Goal: Navigation & Orientation: Understand site structure

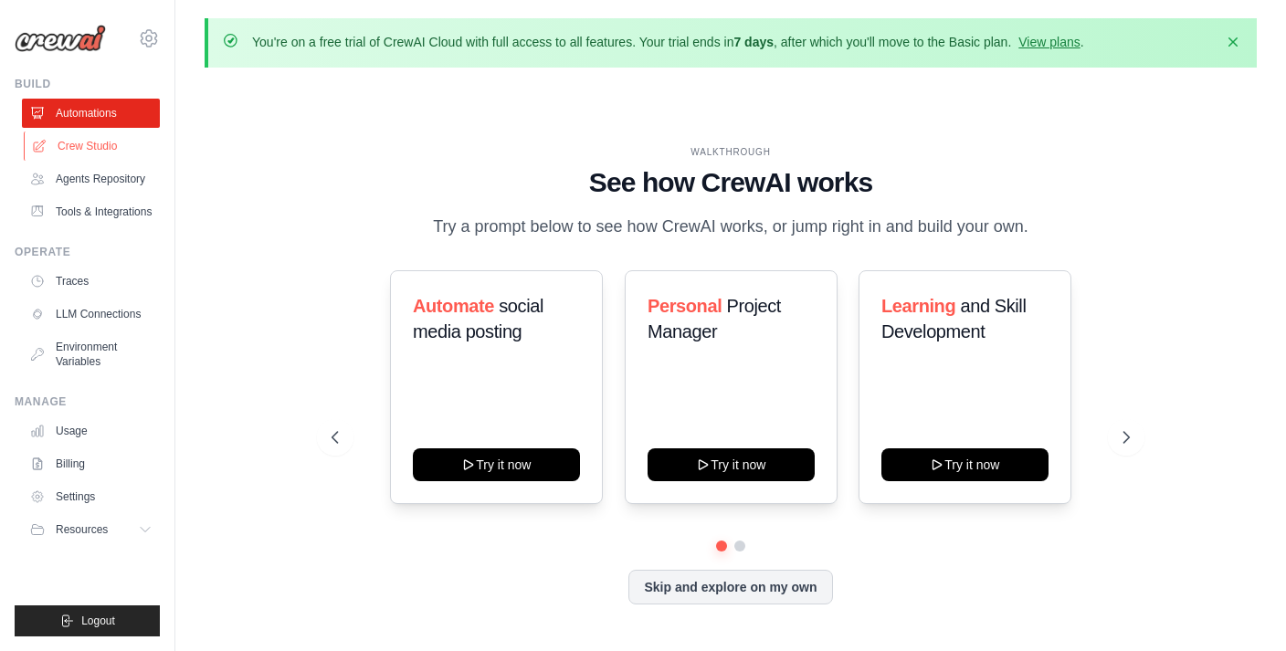
click at [74, 138] on link "Crew Studio" at bounding box center [93, 146] width 138 height 29
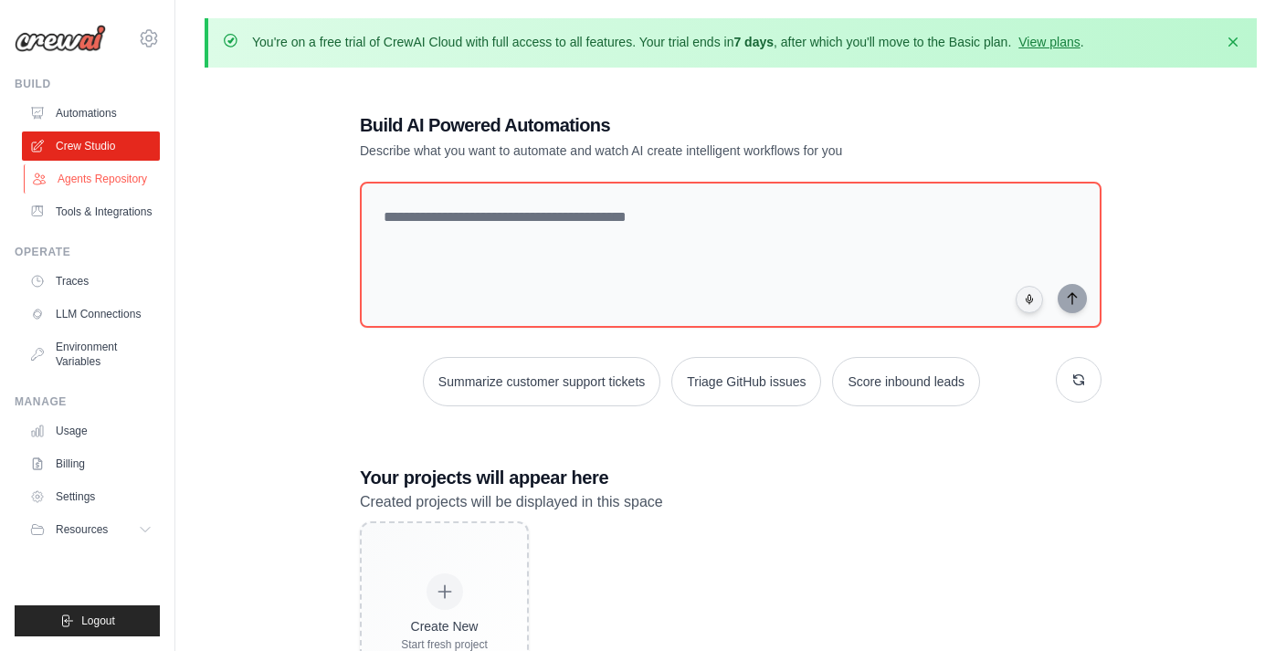
click at [117, 176] on link "Agents Repository" at bounding box center [93, 178] width 138 height 29
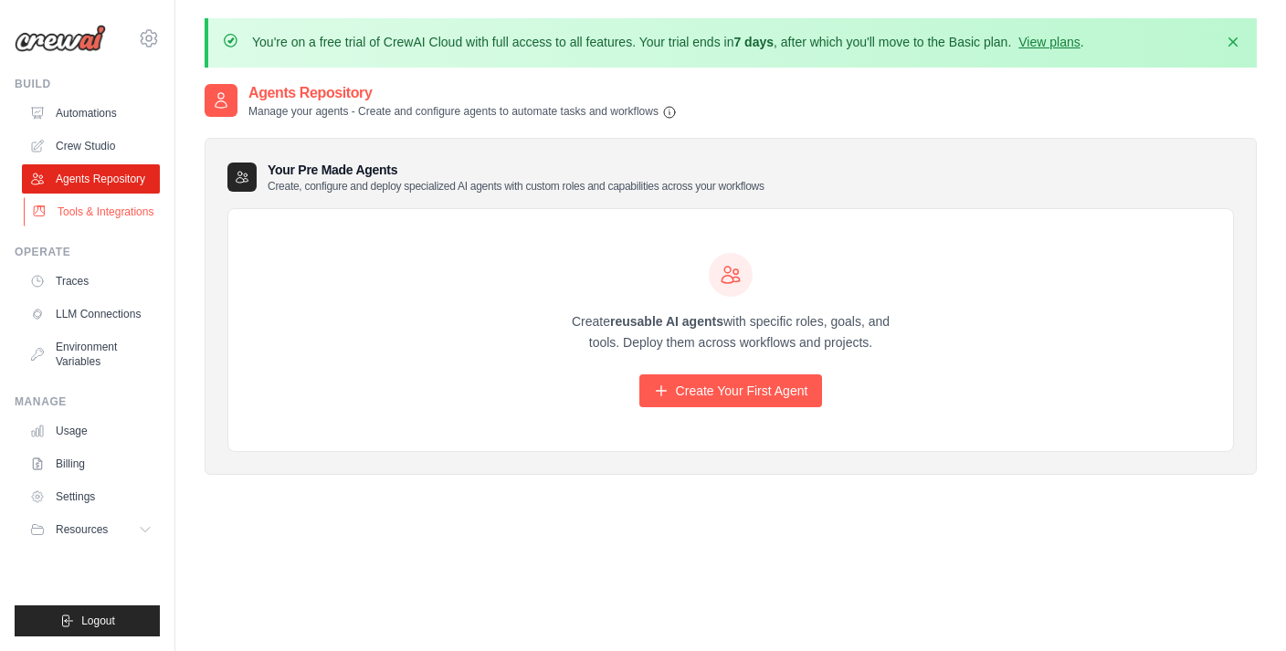
click at [111, 214] on link "Tools & Integrations" at bounding box center [93, 211] width 138 height 29
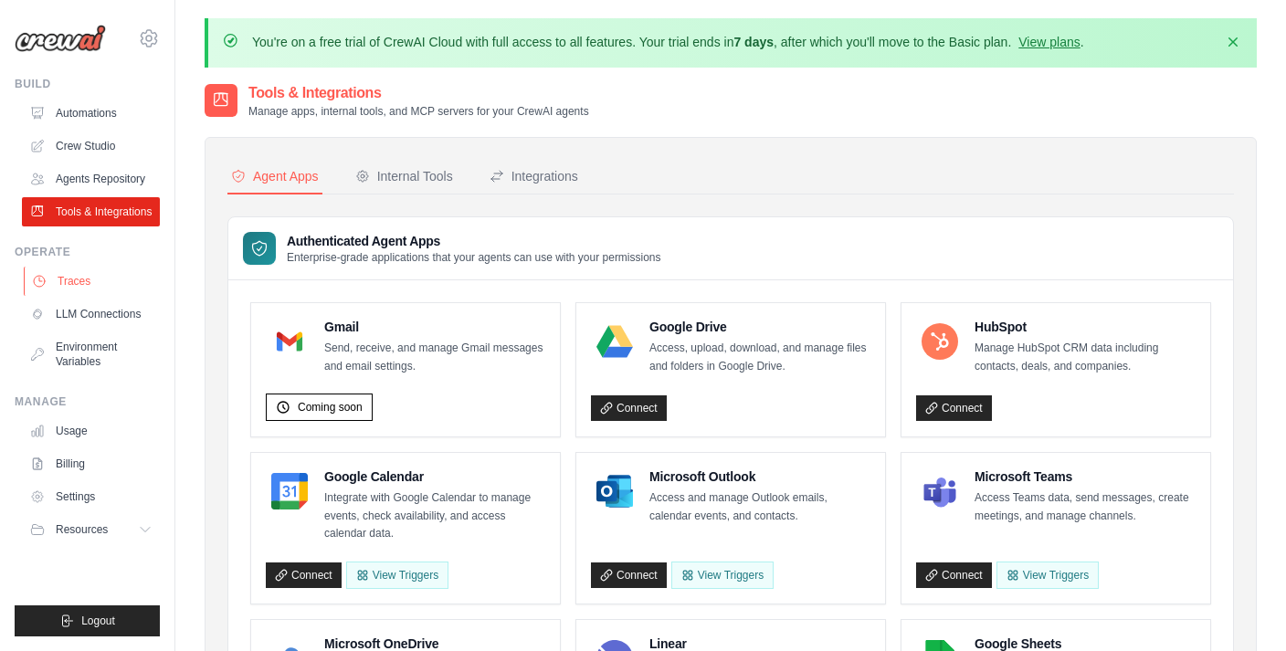
click at [62, 288] on link "Traces" at bounding box center [93, 281] width 138 height 29
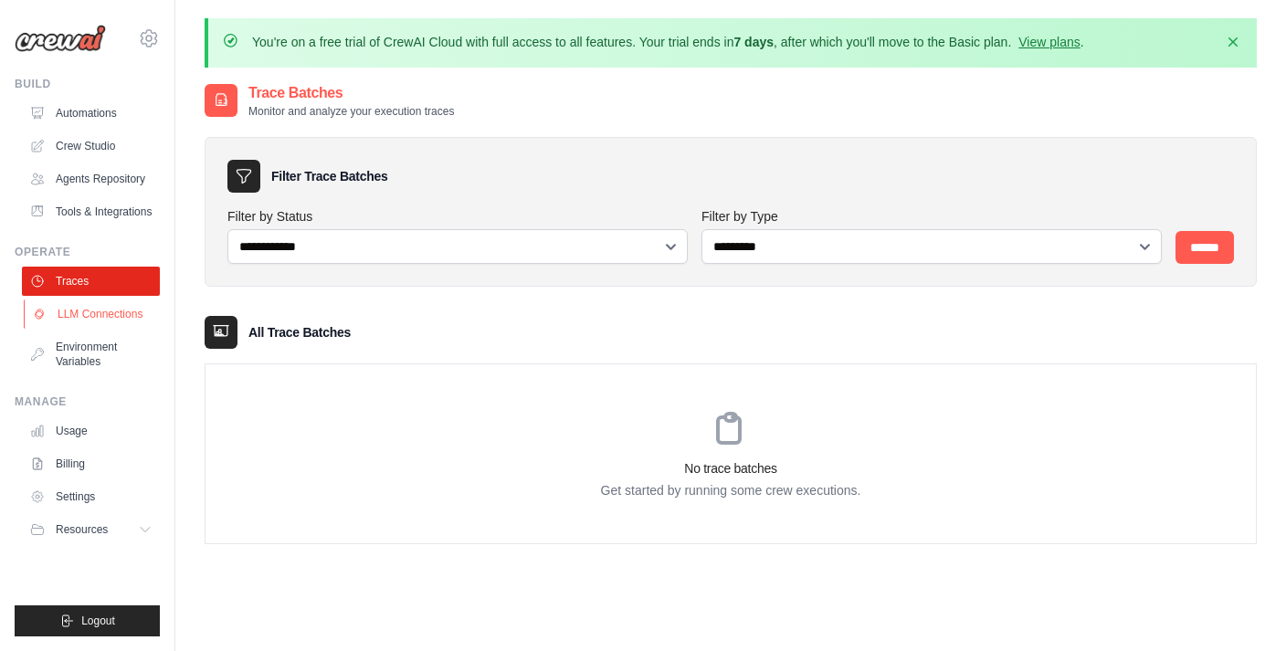
click at [88, 312] on link "LLM Connections" at bounding box center [93, 314] width 138 height 29
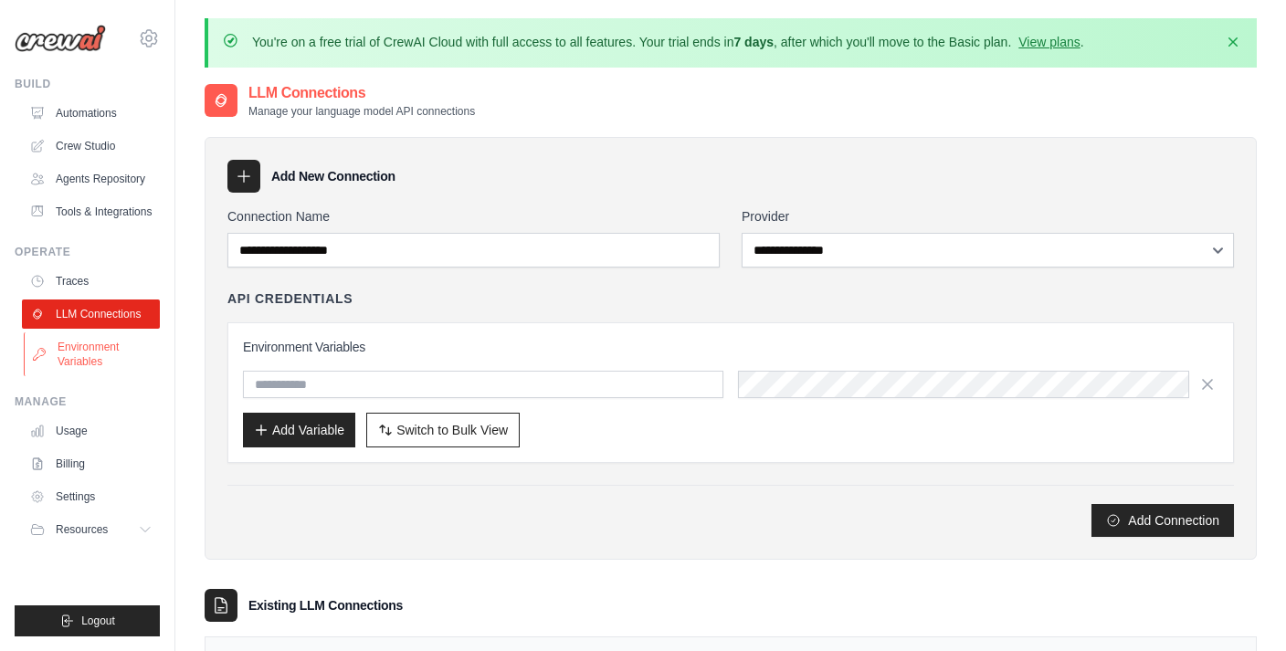
click at [82, 362] on link "Environment Variables" at bounding box center [93, 355] width 138 height 44
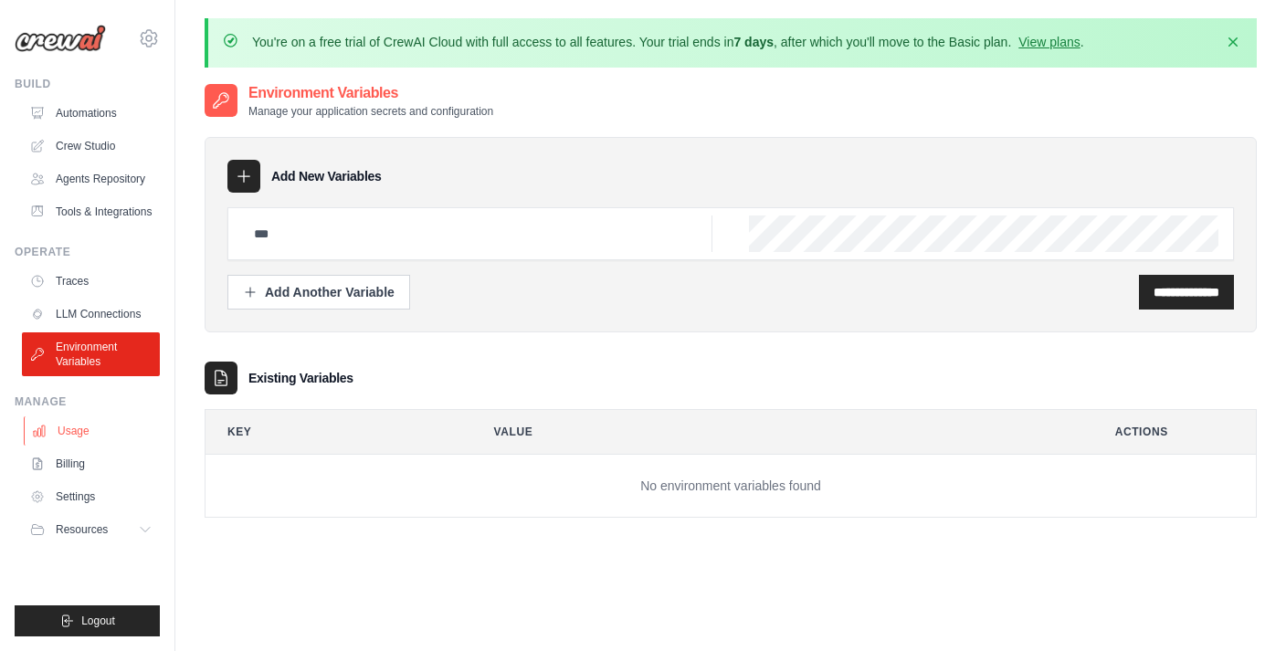
click at [69, 433] on link "Usage" at bounding box center [93, 431] width 138 height 29
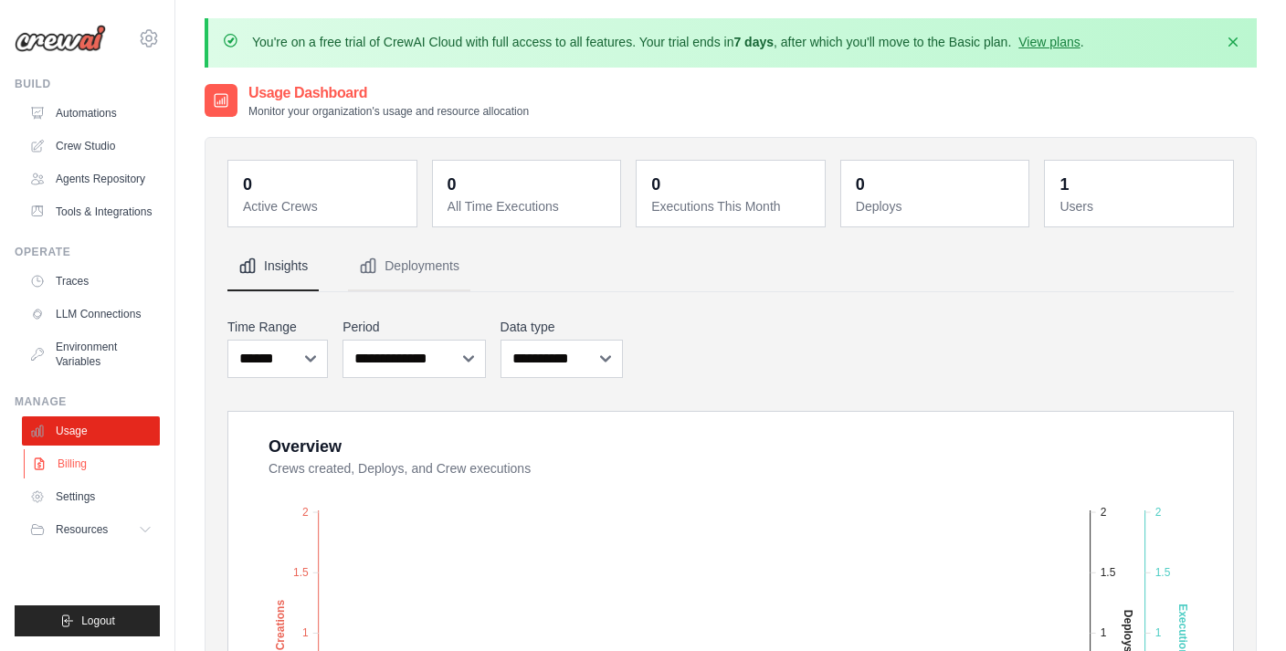
click at [69, 461] on link "Billing" at bounding box center [93, 464] width 138 height 29
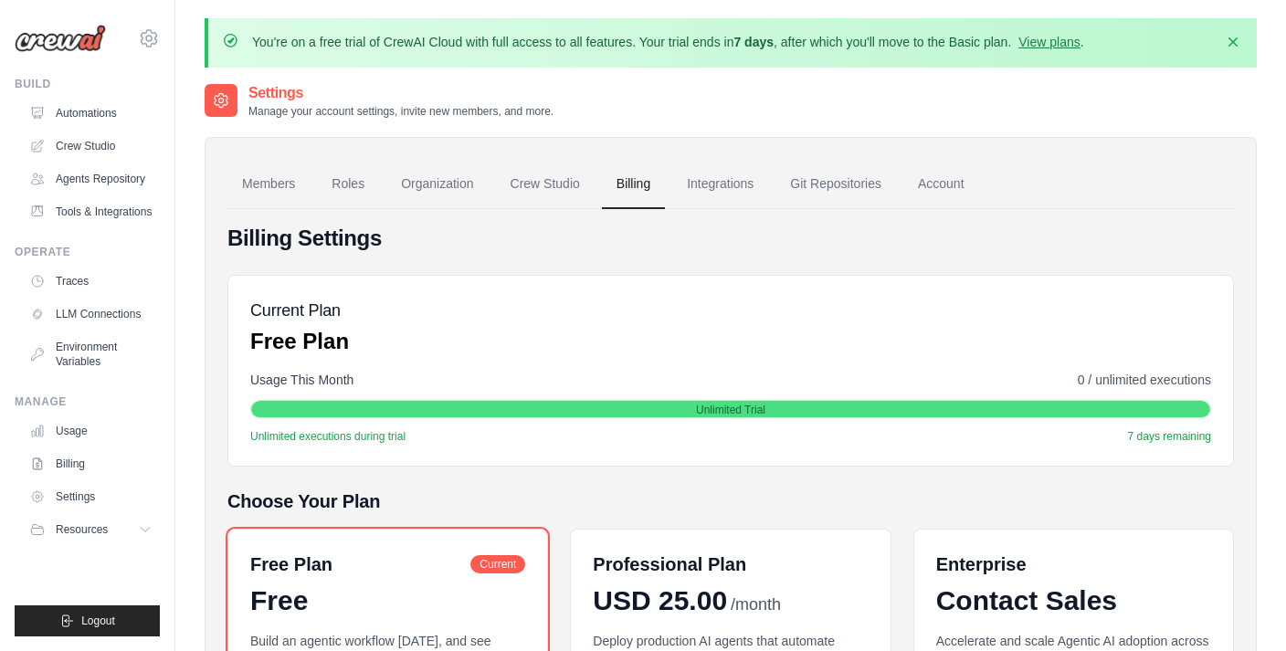
click at [69, 492] on link "Settings" at bounding box center [91, 496] width 138 height 29
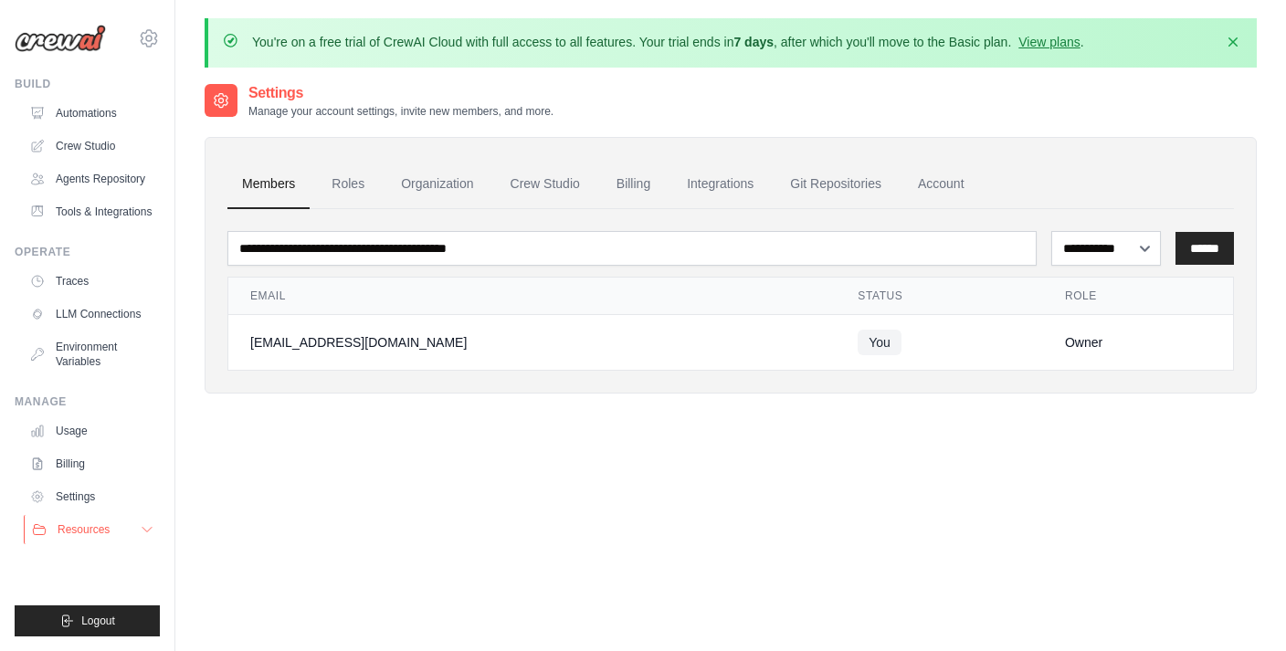
click at [72, 527] on span "Resources" at bounding box center [84, 530] width 52 height 15
click at [553, 564] on div "**********" at bounding box center [731, 407] width 1053 height 651
click at [4, 560] on div "kashifalikhan370@gmail.com Settings Build Automations" at bounding box center [87, 325] width 175 height 651
click at [68, 101] on link "Automations" at bounding box center [93, 113] width 138 height 29
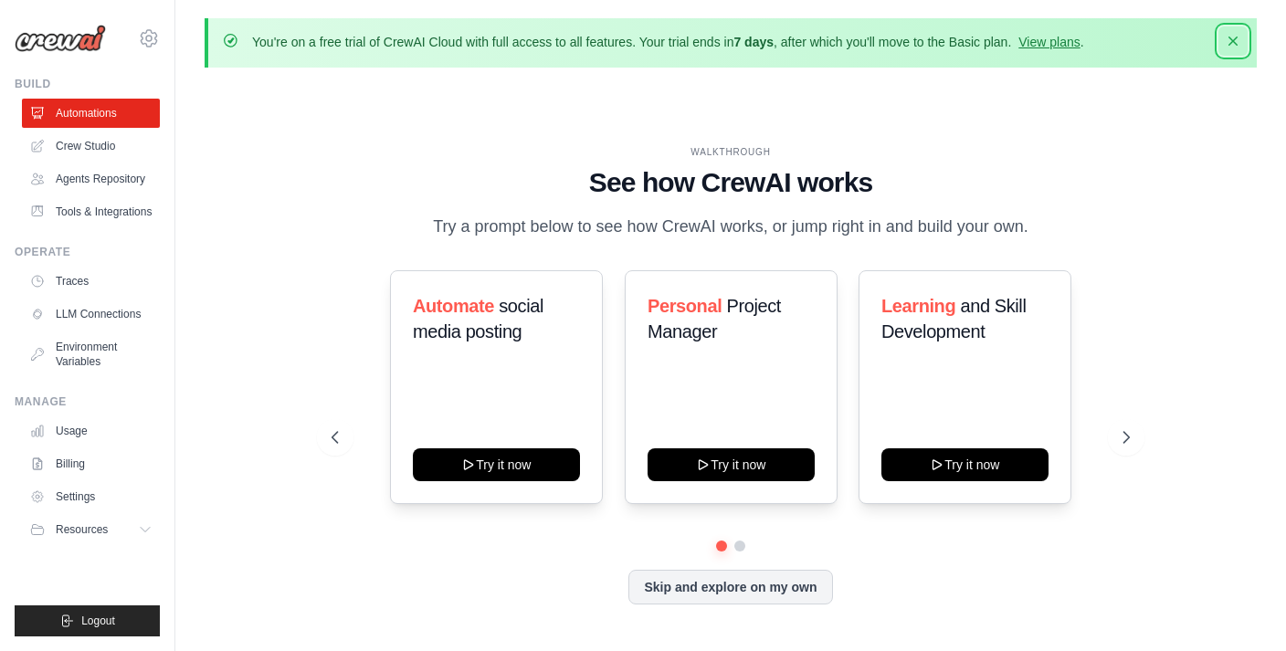
click at [1227, 38] on icon "button" at bounding box center [1233, 41] width 18 height 18
